Goal: Task Accomplishment & Management: Manage account settings

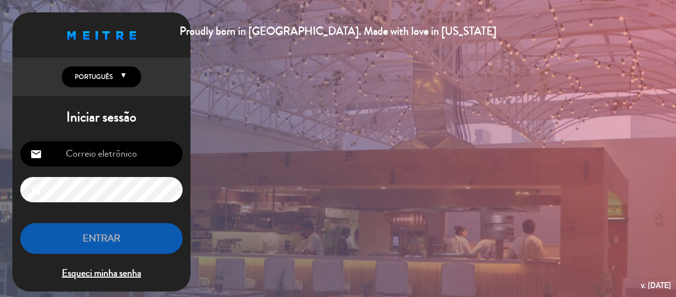
type input "[EMAIL_ADDRESS][DOMAIN_NAME]"
click at [127, 241] on button "ENTRAR" at bounding box center [101, 238] width 162 height 31
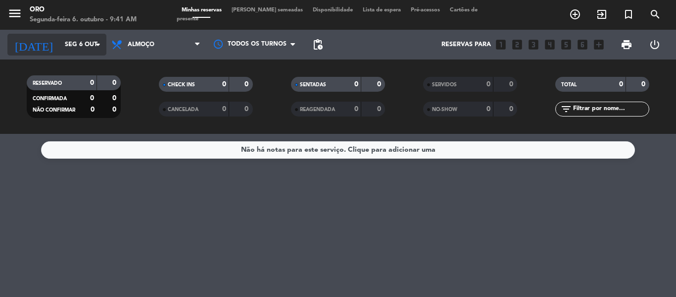
click at [104, 45] on icon "arrow_drop_down" at bounding box center [98, 45] width 12 height 12
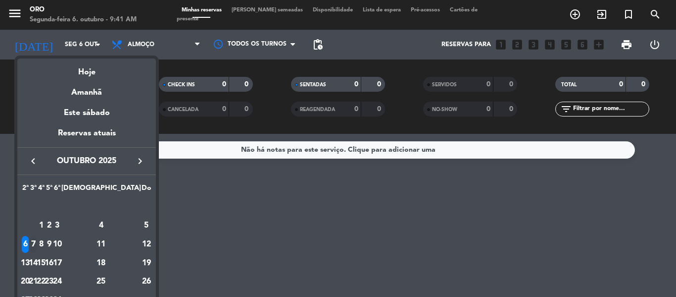
click at [37, 246] on div "7" at bounding box center [33, 244] width 7 height 17
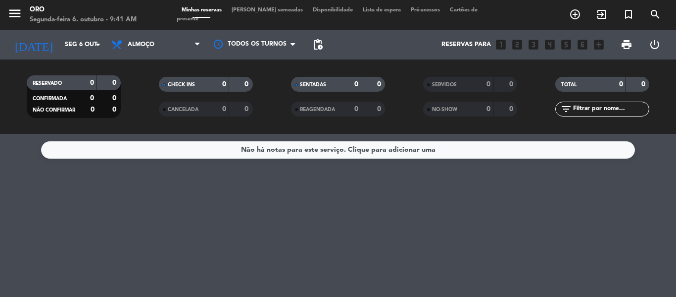
type input "Ter 7 out"
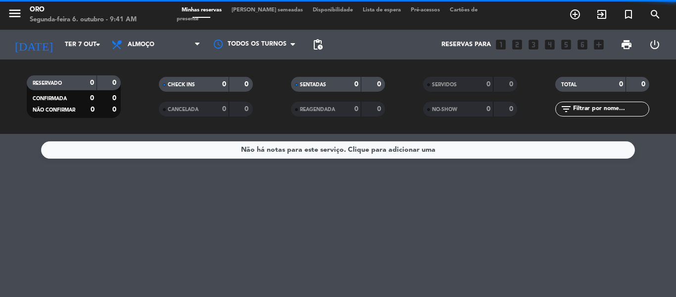
click at [173, 48] on span "Almoço" at bounding box center [155, 45] width 99 height 22
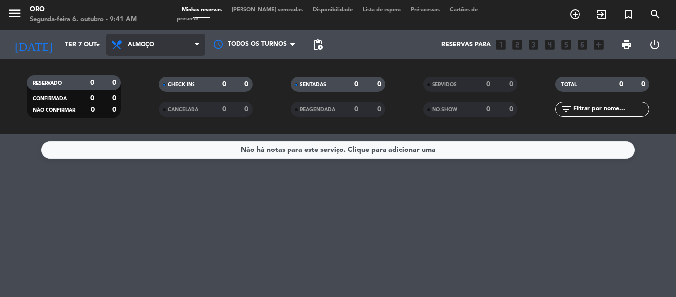
click at [145, 90] on div "menu Oro Segunda-feira 6. outubro - 9:41 AM Minhas reservas Mesas semeadas Disp…" at bounding box center [338, 67] width 676 height 134
click at [157, 45] on span "Almoço" at bounding box center [155, 45] width 99 height 22
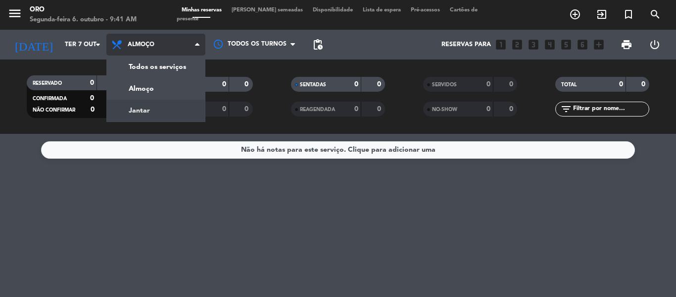
click at [145, 104] on div "menu Oro Segunda-feira 6. outubro - 9:41 AM Minhas reservas Mesas semeadas Disp…" at bounding box center [338, 67] width 676 height 134
